Goal: Information Seeking & Learning: Learn about a topic

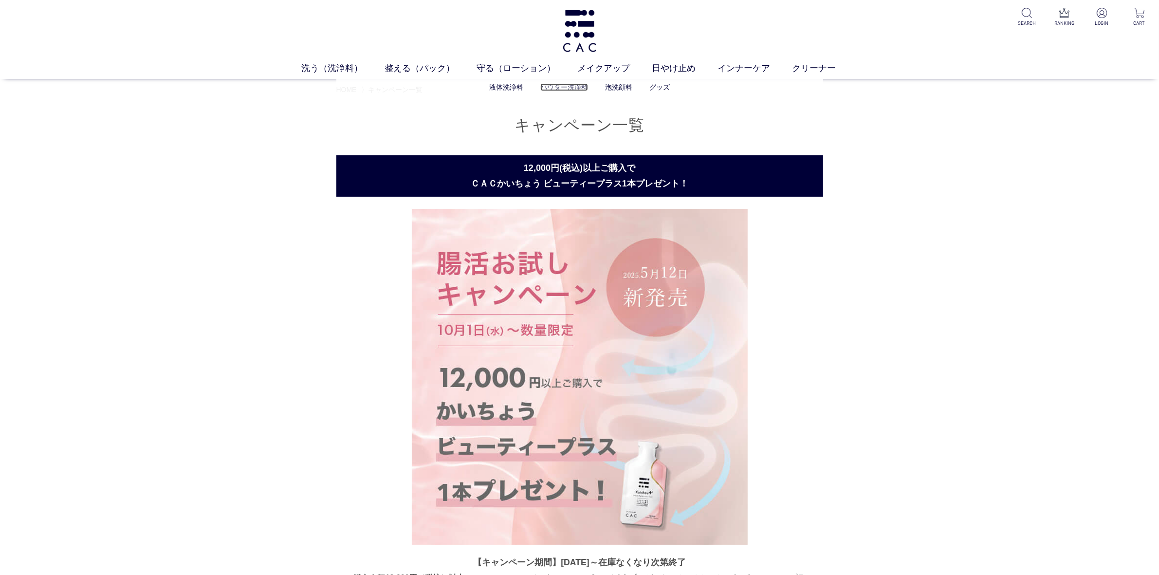
click at [565, 86] on link "パウダー洗浄料" at bounding box center [564, 87] width 48 height 8
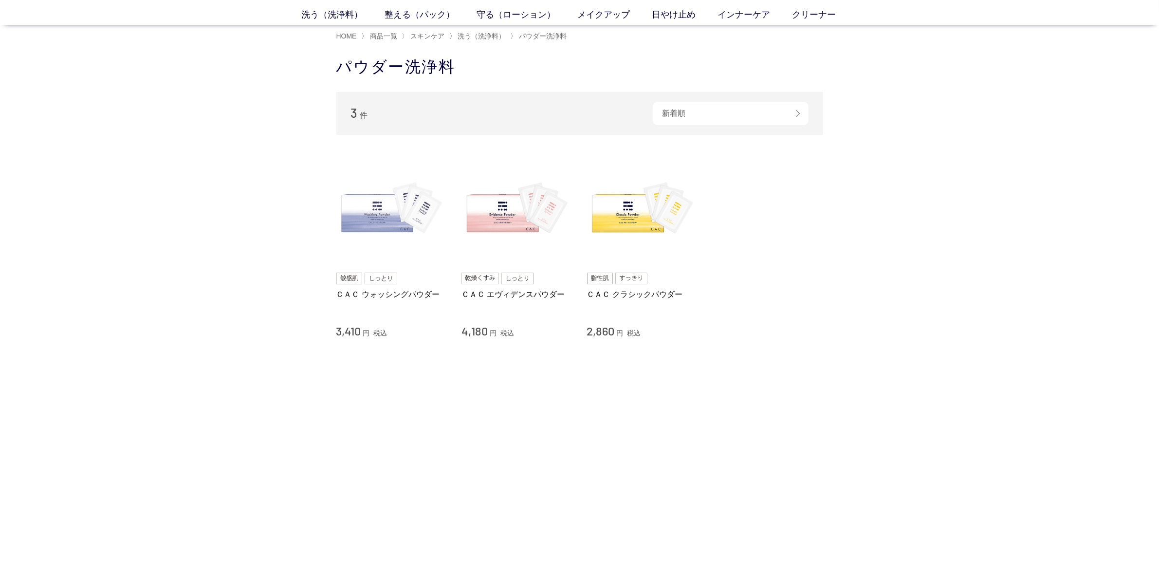
scroll to position [61, 0]
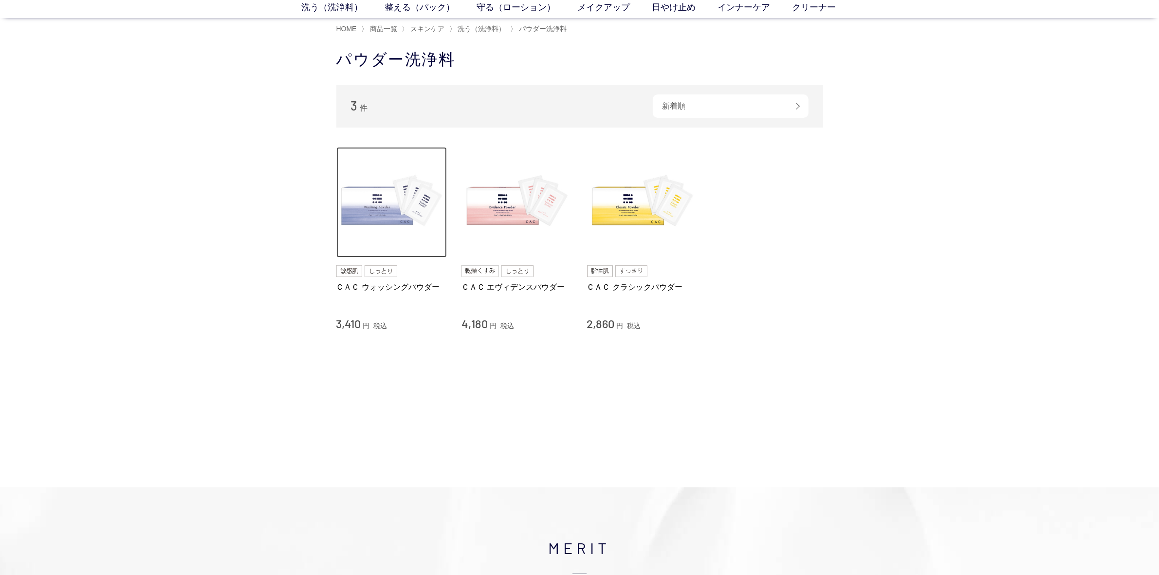
click at [407, 201] on img at bounding box center [391, 202] width 111 height 111
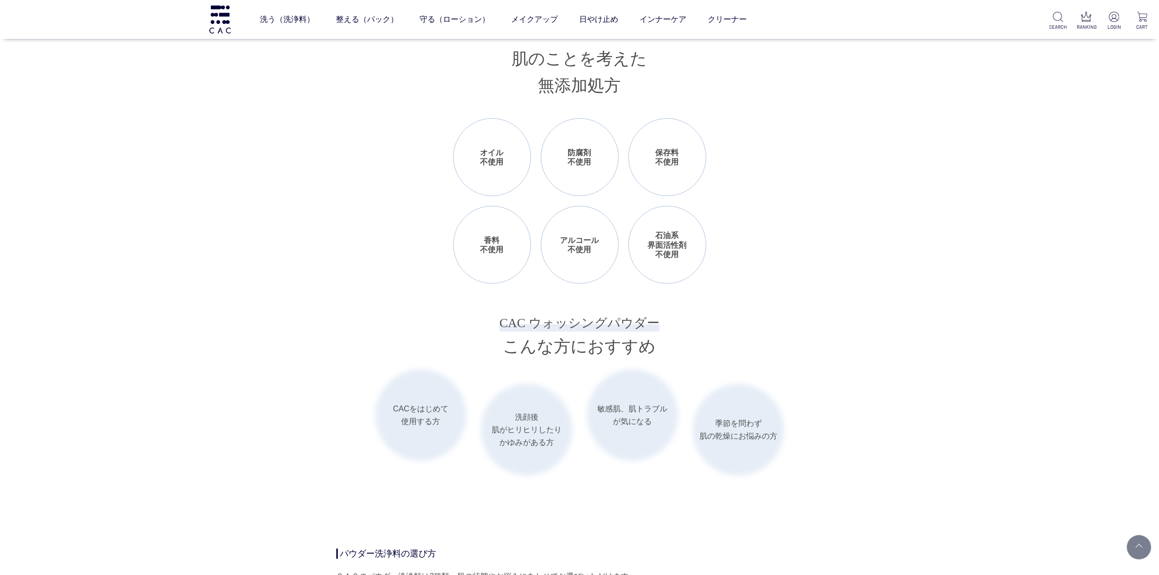
scroll to position [1217, 0]
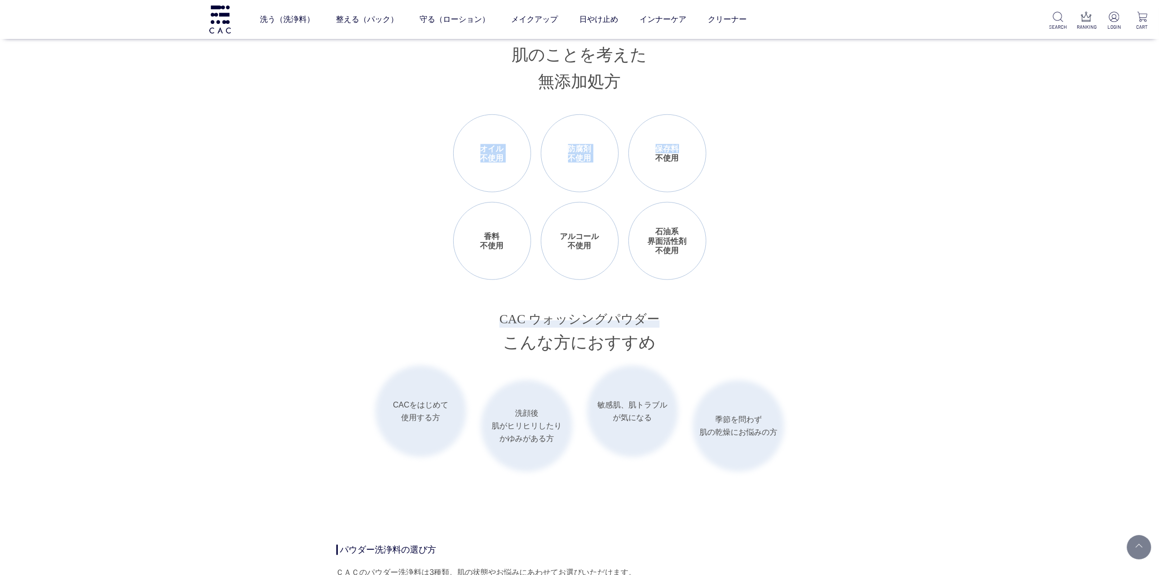
drag, startPoint x: 478, startPoint y: 146, endPoint x: 699, endPoint y: 147, distance: 221.0
click at [699, 147] on ul "オイル 不使用 防腐剤 不使用 保存料 不使用 香料 不使用 アルコール 不使用 石油系 界面活性剤 不使用" at bounding box center [579, 196] width 253 height 165
click at [563, 139] on li "防腐剤 不使用" at bounding box center [580, 153] width 78 height 78
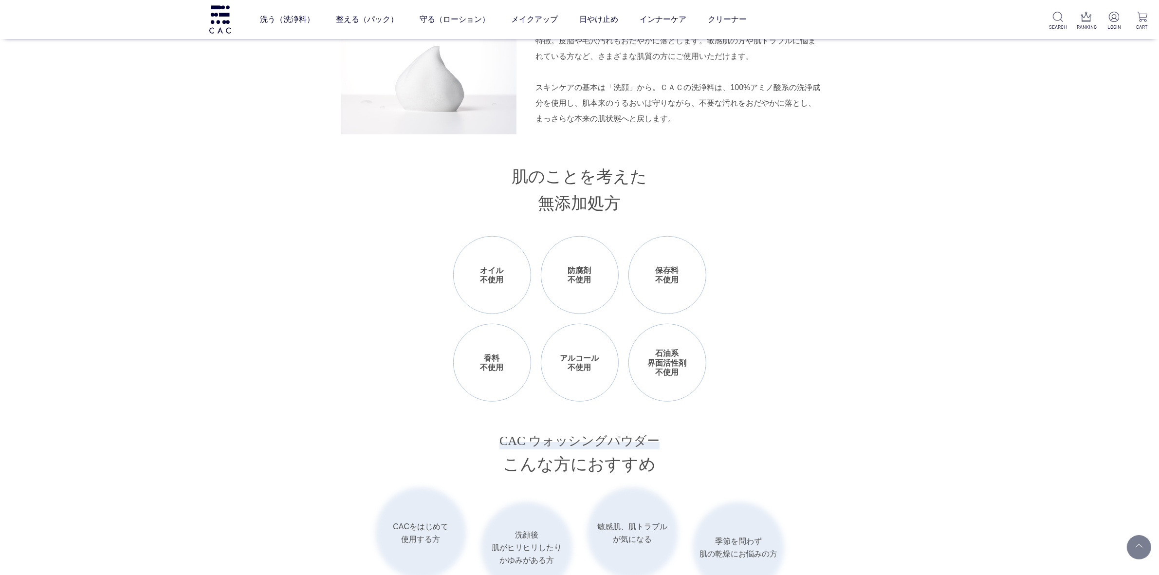
scroll to position [1034, 0]
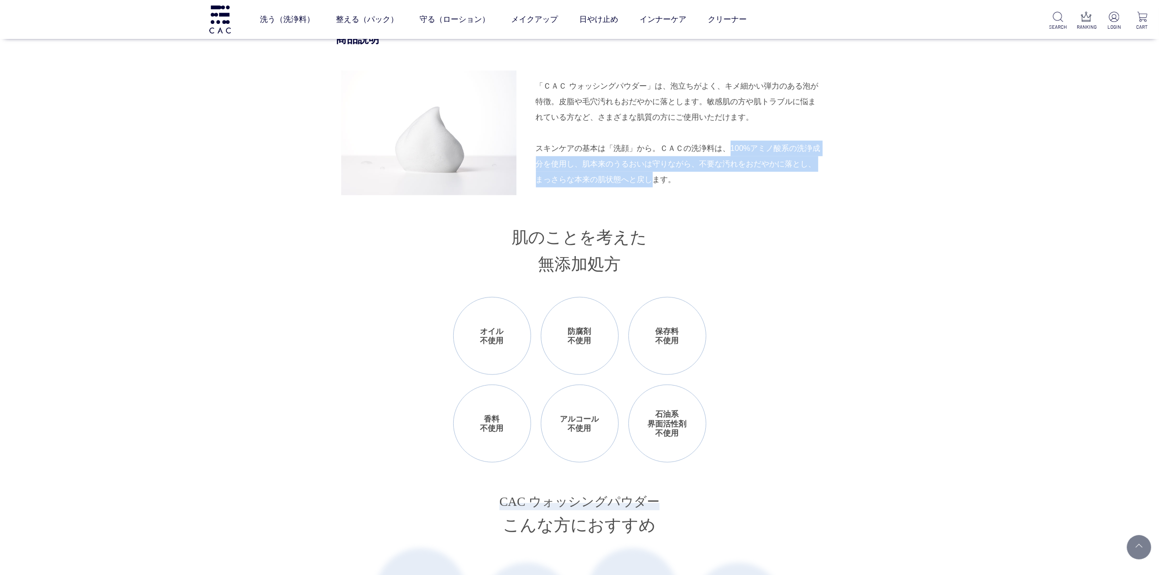
drag, startPoint x: 731, startPoint y: 146, endPoint x: 651, endPoint y: 176, distance: 85.2
click at [651, 176] on div "スキンケアの基本は「洗顔」から。ＣＡＣの洗浄料は、100%アミノ酸系の洗浄成分を使用し、肌本来のうるおいは守りながら、不要な汚れをおだやかに落とし、まっさらな…" at bounding box center [679, 164] width 287 height 47
copy div "100%アミノ酸系の洗浄成分を使用し、肌本来のうるおいは守りながら、不要な汚れをおだやかに落とし、まっさらな本来の肌状態へと戻し"
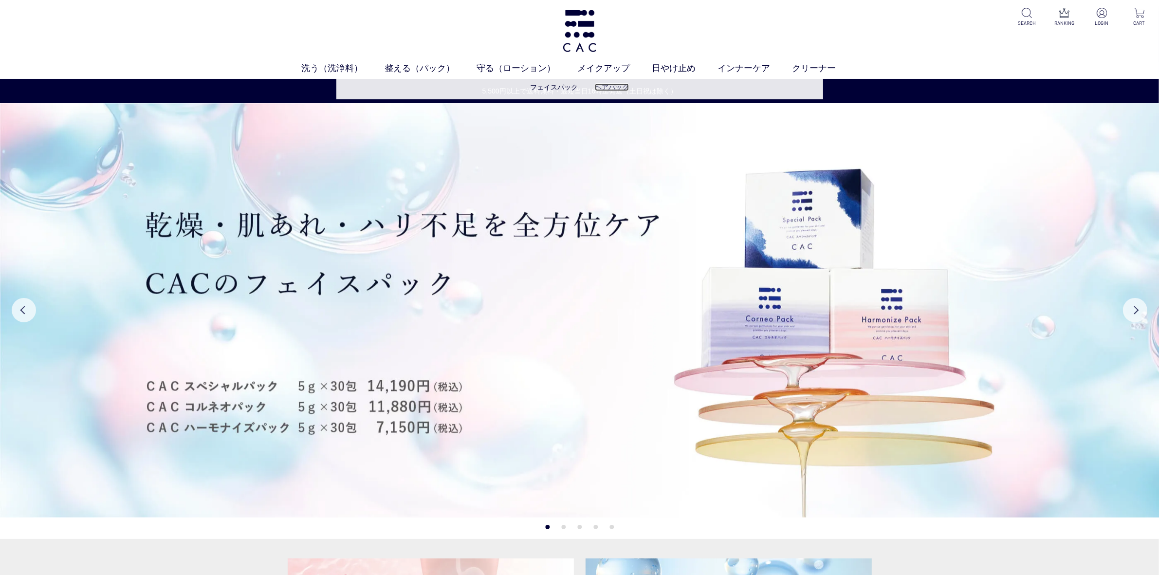
click at [604, 87] on link "ヘアパック" at bounding box center [612, 87] width 34 height 8
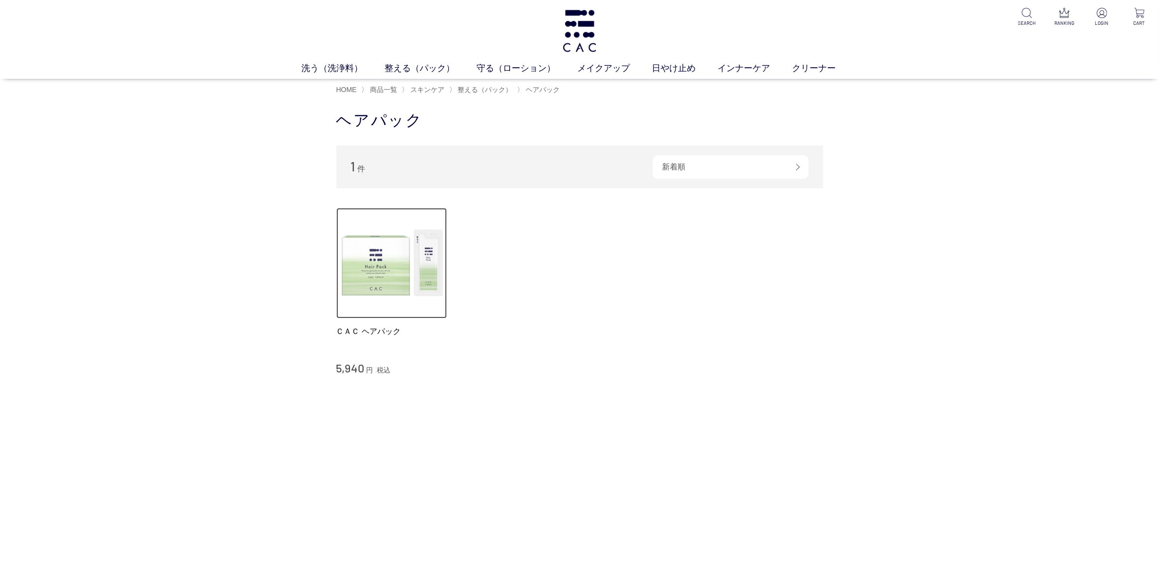
click at [396, 281] on img at bounding box center [391, 263] width 111 height 111
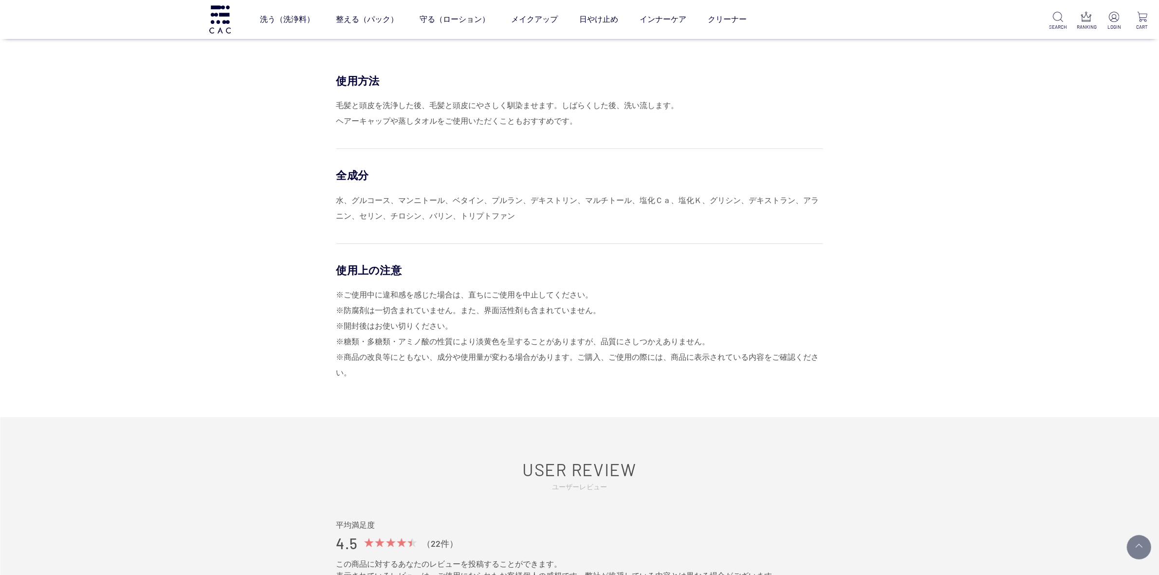
scroll to position [426, 0]
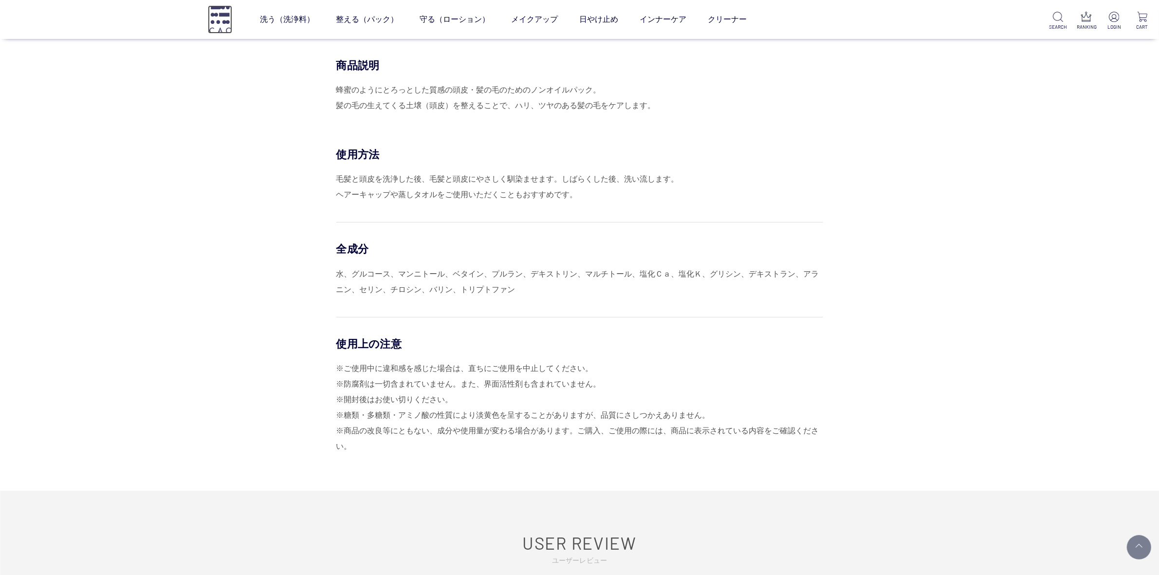
click at [229, 25] on img at bounding box center [220, 19] width 24 height 28
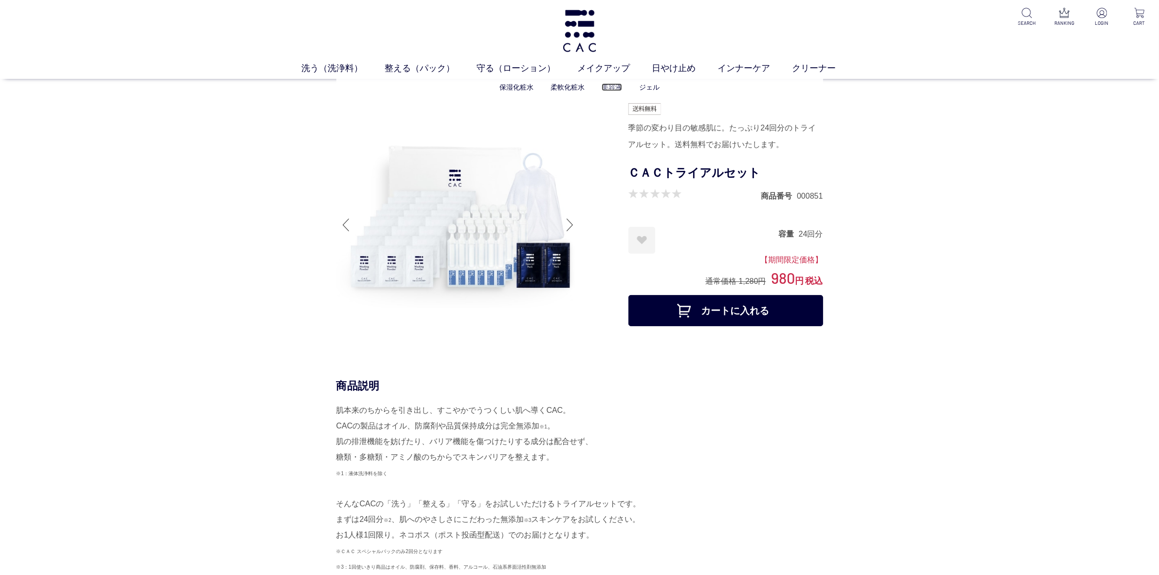
click at [617, 88] on link "美容液" at bounding box center [612, 87] width 20 height 8
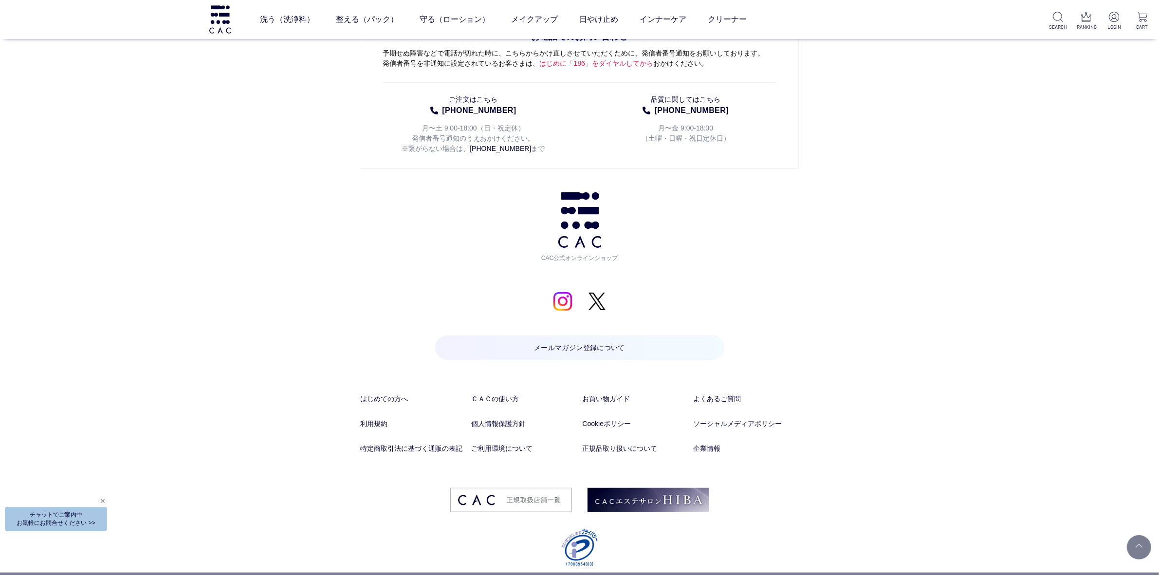
scroll to position [5077, 0]
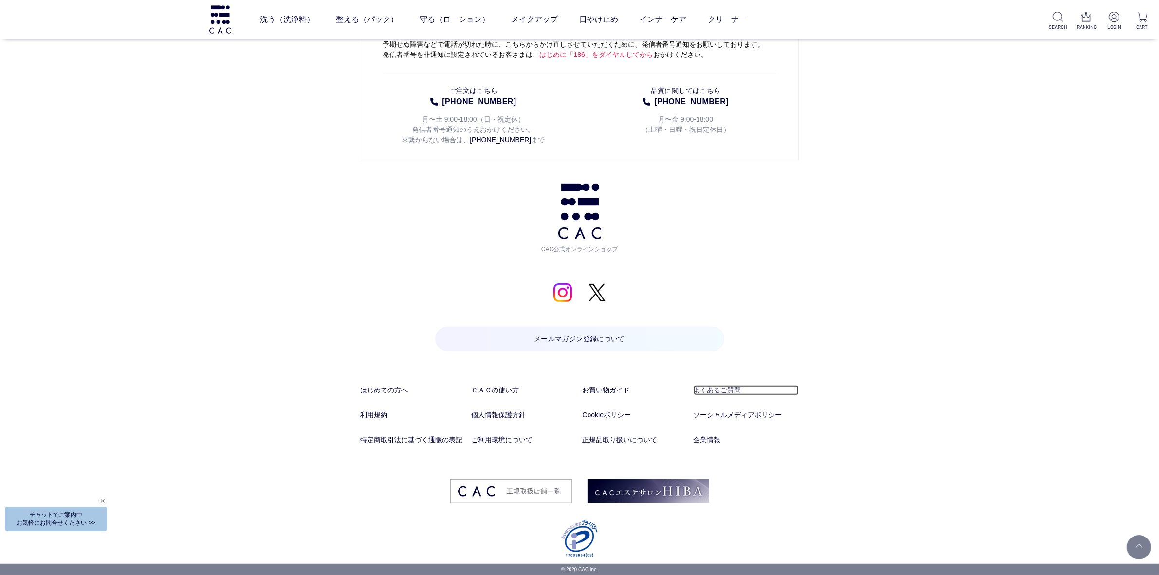
click at [708, 392] on link "よくあるご質問" at bounding box center [746, 390] width 105 height 10
drag, startPoint x: 560, startPoint y: 291, endPoint x: 697, endPoint y: 351, distance: 149.7
click at [673, 160] on div "お電話でのお問い合わせ 予期せぬ障害などで電話が切れた時に、こちらからかけ直しさせていただくために、発信者番号通知をお願いしております。 発信者番号を非通知に…" at bounding box center [580, 83] width 438 height 154
click at [785, 160] on div "お電話でのお問い合わせ 予期せぬ障害などで電話が切れた時に、こちらからかけ直しさせていただくために、発信者番号通知をお願いしております。 発信者番号を非通知に…" at bounding box center [580, 83] width 438 height 154
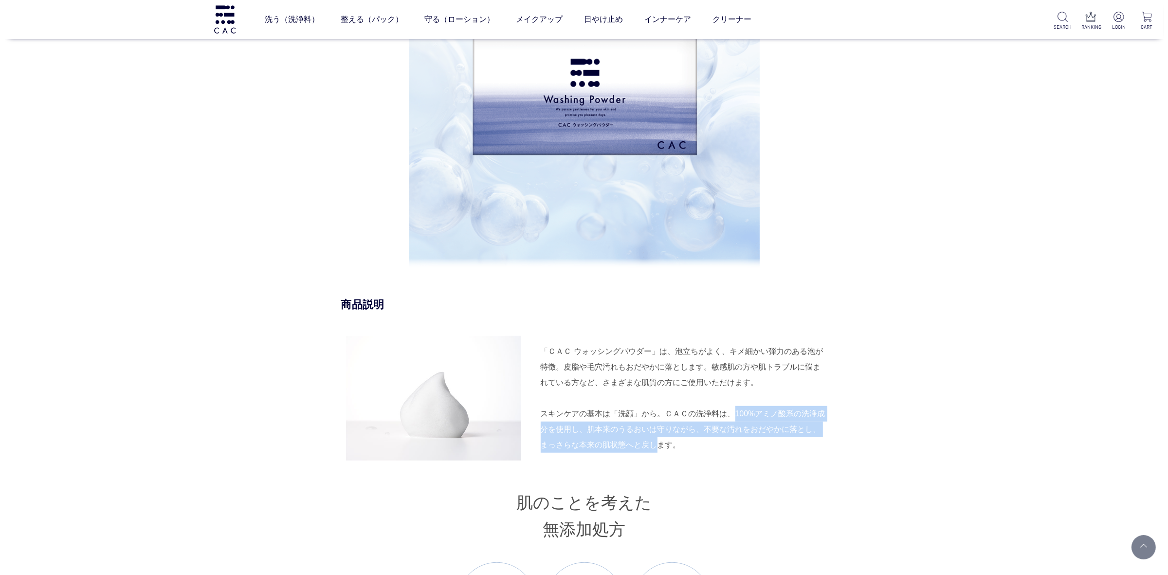
scroll to position [730, 0]
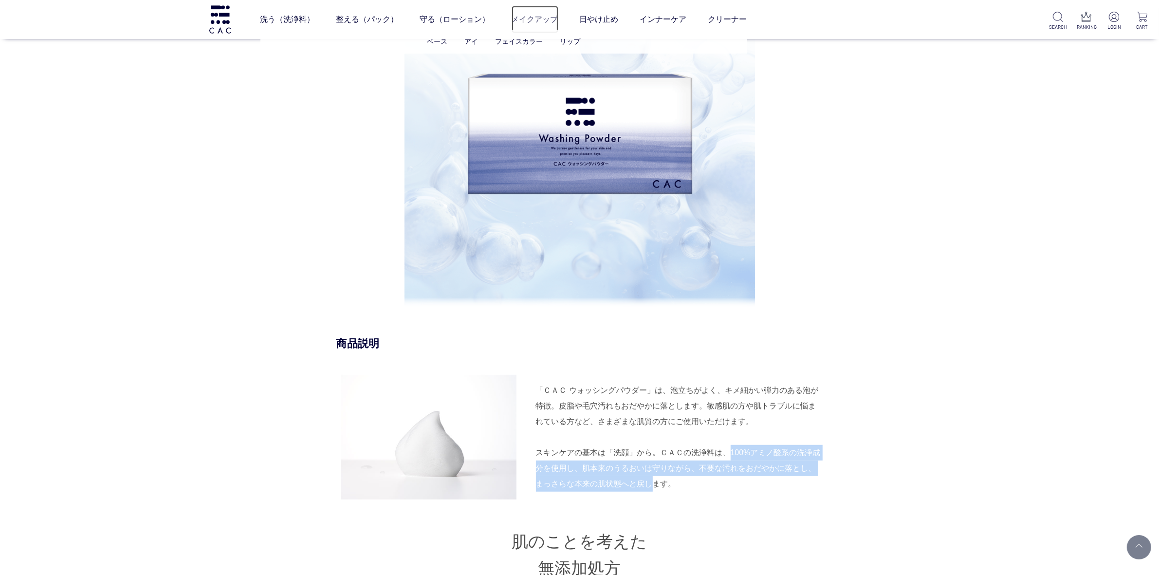
click at [556, 21] on link "メイクアップ" at bounding box center [535, 19] width 47 height 27
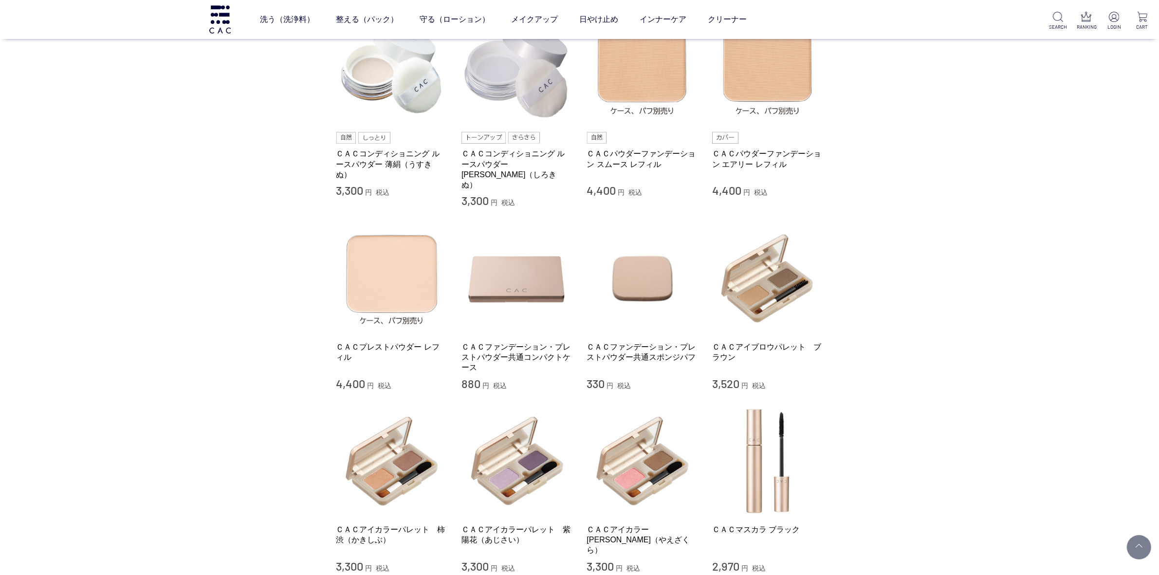
scroll to position [243, 0]
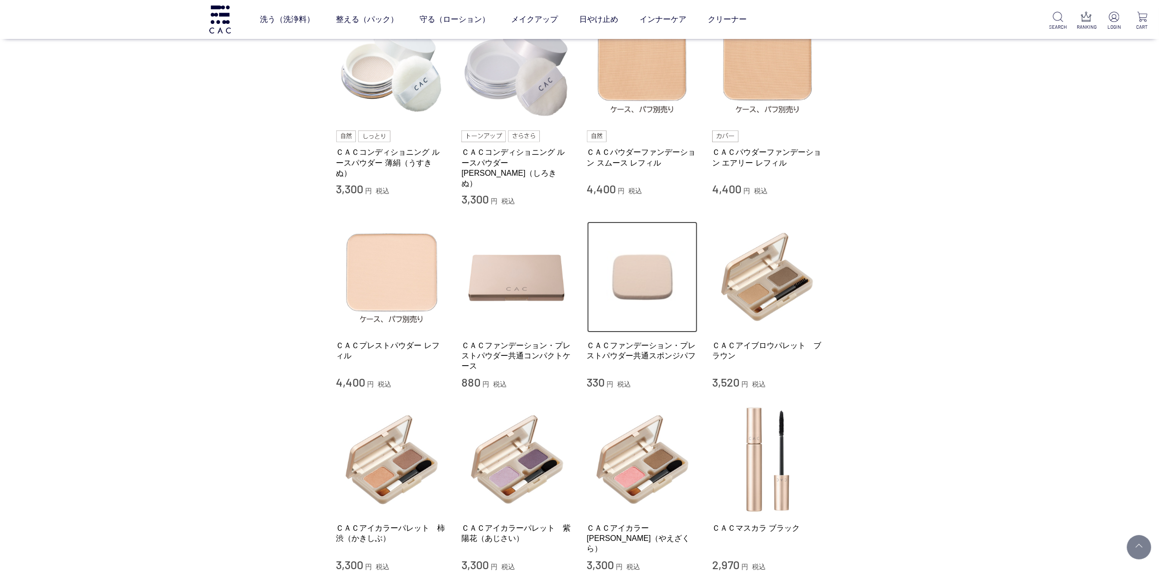
click at [635, 253] on img at bounding box center [642, 276] width 111 height 111
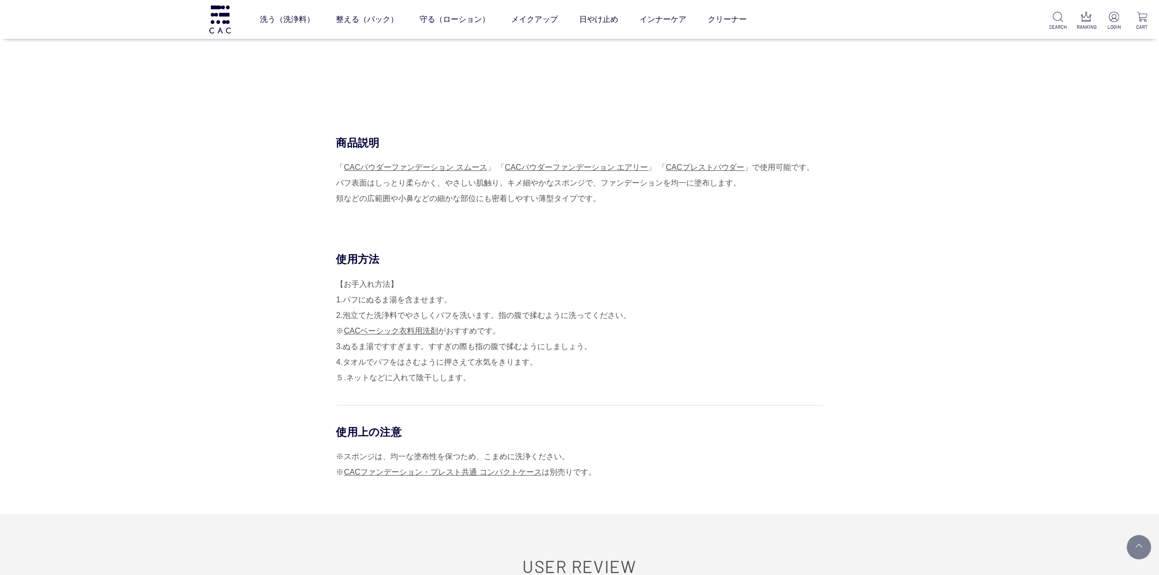
scroll to position [183, 0]
